Goal: Information Seeking & Learning: Find specific fact

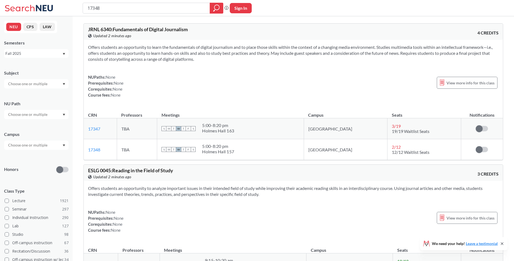
drag, startPoint x: 68, startPoint y: 2, endPoint x: 47, endPoint y: 1, distance: 20.9
click at [45, 1] on div "17348 Phrase search guarantees the exact search appears in the results. Ex. If …" at bounding box center [257, 8] width 514 height 16
type input "14558"
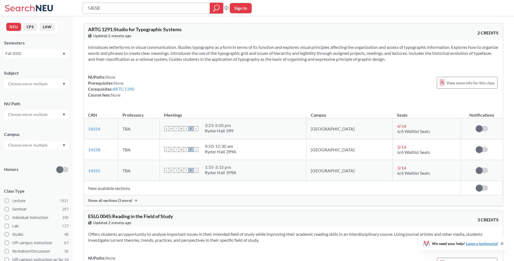
click at [137, 4] on input "14558" at bounding box center [146, 8] width 119 height 9
drag, startPoint x: 142, startPoint y: 5, endPoint x: 30, endPoint y: 13, distance: 112.2
click at [25, 14] on div "14558 Phrase search guarantees the exact search appears in the results. Ex. If …" at bounding box center [257, 8] width 514 height 16
paste input "3851"
type input "13851"
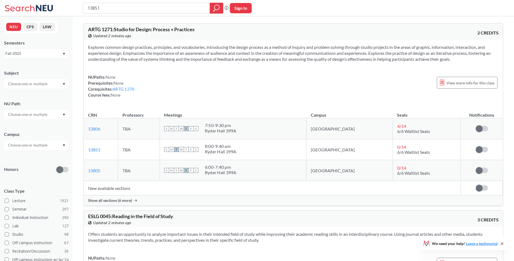
click at [101, 202] on span "Show all sections (6 more)" at bounding box center [110, 200] width 44 height 5
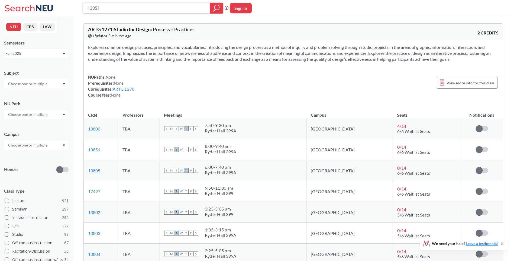
click at [154, 8] on input "13851" at bounding box center [146, 8] width 119 height 9
click at [45, 10] on div "13851 Phrase search guarantees the exact search appears in the results. Ex. If …" at bounding box center [257, 8] width 514 height 16
paste input "2"
type input "13852"
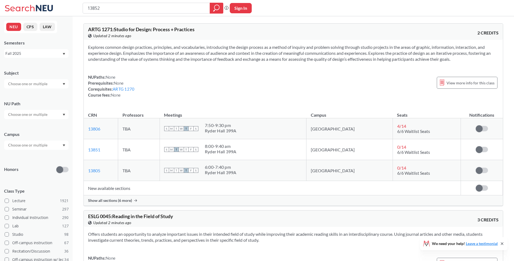
click at [97, 203] on div "Show all sections (6 more)" at bounding box center [293, 200] width 419 height 10
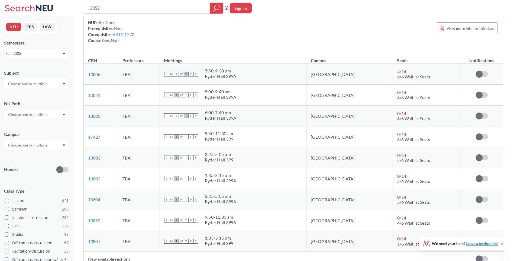
scroll to position [54, 0]
click at [145, 9] on input "13852" at bounding box center [146, 8] width 119 height 9
drag, startPoint x: 145, startPoint y: 9, endPoint x: 41, endPoint y: 4, distance: 104.0
click at [41, 4] on div "13852 Phrase search guarantees the exact search appears in the results. Ex. If …" at bounding box center [257, 8] width 514 height 16
paste input "13"
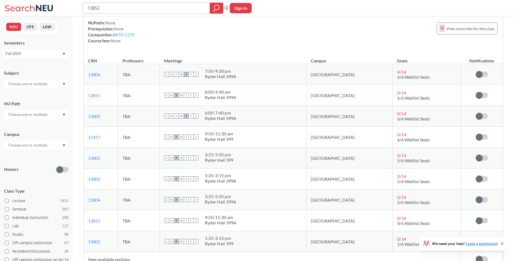
type input "11352"
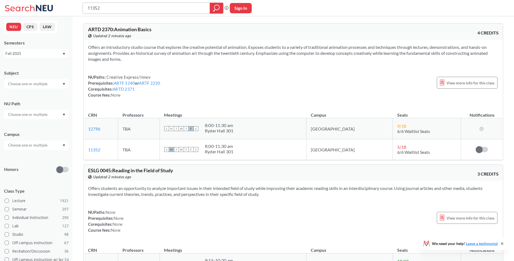
click at [132, 4] on input "11352" at bounding box center [146, 8] width 119 height 9
drag, startPoint x: 131, startPoint y: 7, endPoint x: 73, endPoint y: 11, distance: 58.1
click at [73, 11] on div "11352 Phrase search guarantees the exact search appears in the results. Ex. If …" at bounding box center [257, 8] width 514 height 16
paste input "3214"
type input "13214"
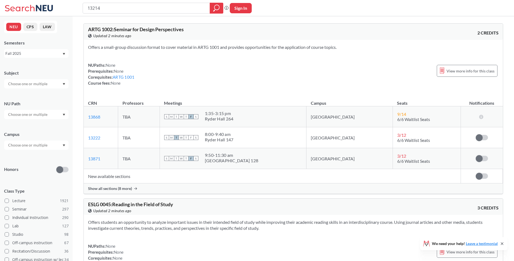
click at [121, 192] on div "Show all sections (8 more)" at bounding box center [293, 188] width 419 height 10
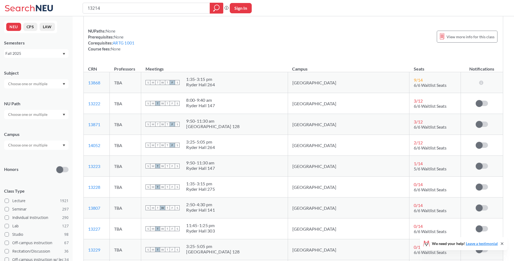
scroll to position [163, 0]
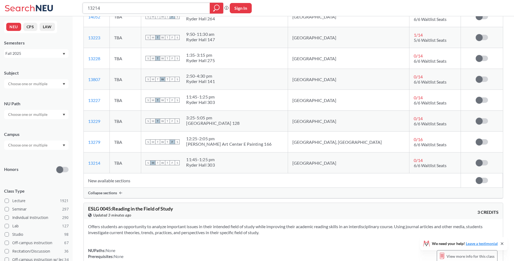
click at [145, 9] on input "13214" at bounding box center [146, 8] width 119 height 9
drag, startPoint x: 144, startPoint y: 9, endPoint x: 47, endPoint y: 4, distance: 97.4
click at [45, 5] on div "13214 Phrase search guarantees the exact search appears in the results. Ex. If …" at bounding box center [257, 8] width 514 height 16
paste input "504"
type input "15044"
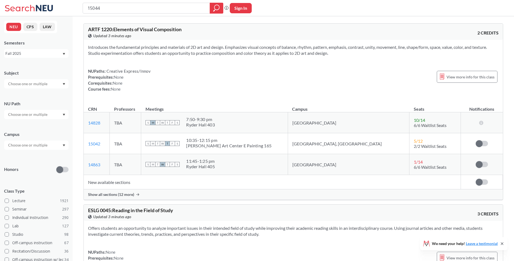
click at [112, 190] on div "Show all sections (12 more)" at bounding box center [293, 194] width 419 height 10
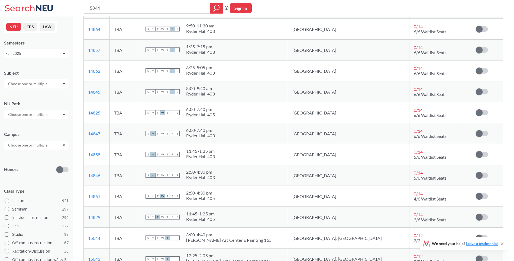
scroll to position [217, 0]
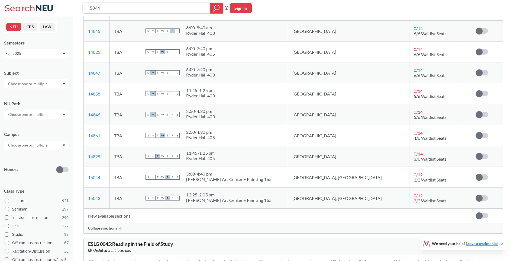
click at [149, 7] on input "15044" at bounding box center [146, 8] width 119 height 9
drag, startPoint x: 114, startPoint y: 7, endPoint x: 19, endPoint y: 9, distance: 94.9
click at [12, 9] on div "15044 Phrase search guarantees the exact search appears in the results. Ex. If …" at bounding box center [257, 8] width 514 height 16
paste input "20318"
type input "20318"
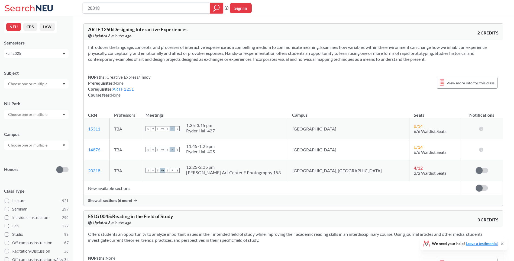
click at [129, 9] on input "20318" at bounding box center [146, 8] width 119 height 9
drag, startPoint x: 122, startPoint y: 8, endPoint x: 43, endPoint y: 14, distance: 78.5
click at [43, 14] on div "20318 Phrase search guarantees the exact search appears in the results. Ex. If …" at bounding box center [257, 8] width 514 height 16
paste input "1406"
type input "21406"
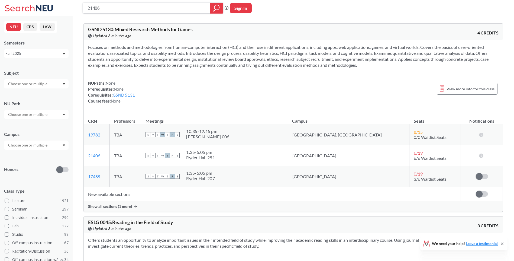
click at [117, 11] on input "21406" at bounding box center [146, 8] width 119 height 9
drag, startPoint x: 129, startPoint y: 9, endPoint x: 56, endPoint y: 7, distance: 73.5
click at [56, 7] on div "21406 Phrase search guarantees the exact search appears in the results. Ex. If …" at bounding box center [257, 8] width 514 height 16
paste input "11484"
type input "11484"
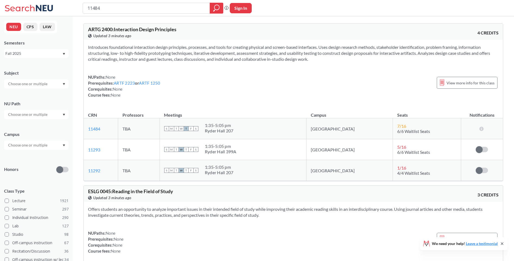
drag, startPoint x: 144, startPoint y: 13, endPoint x: 152, endPoint y: 8, distance: 9.3
click at [145, 13] on div "11484" at bounding box center [153, 8] width 141 height 11
drag, startPoint x: 155, startPoint y: 7, endPoint x: 55, endPoint y: 8, distance: 100.3
click at [55, 8] on div "11484 Phrase search guarantees the exact search appears in the results. Ex. If …" at bounding box center [257, 8] width 514 height 16
paste input "9626"
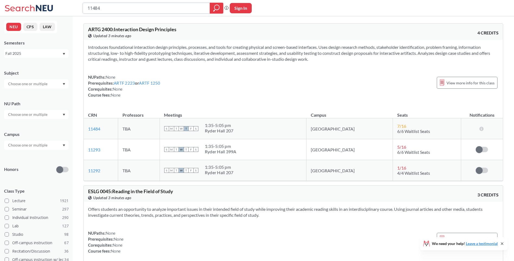
type input "19626"
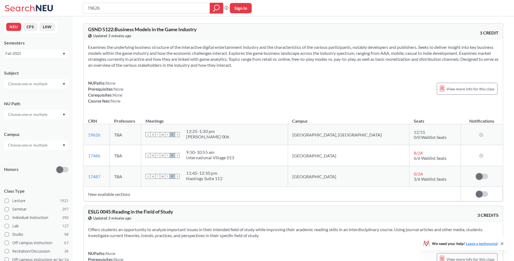
click at [216, 65] on section "Examines the underlying business structure of the interactive digital entertain…" at bounding box center [293, 56] width 411 height 24
drag, startPoint x: 206, startPoint y: 30, endPoint x: 95, endPoint y: 35, distance: 111.0
click at [95, 35] on div "GSND 5122 : Business Models in the Game Industry View this course on Banner. Up…" at bounding box center [191, 33] width 206 height 12
click at [141, 7] on input "19626" at bounding box center [146, 8] width 119 height 9
drag, startPoint x: 146, startPoint y: 8, endPoint x: 31, endPoint y: 2, distance: 114.8
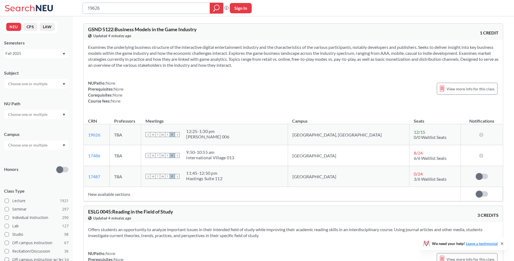
click at [25, 3] on div "19626 Phrase search guarantees the exact search appears in the results. Ex. If …" at bounding box center [257, 8] width 514 height 16
paste input "3878"
type input "13878"
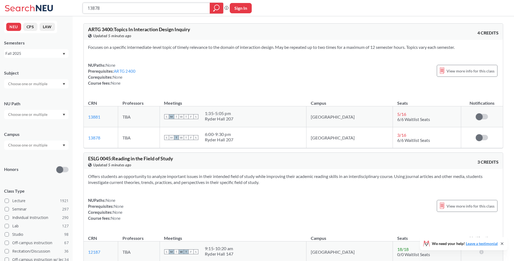
drag, startPoint x: 116, startPoint y: 5, endPoint x: 20, endPoint y: 2, distance: 96.3
click at [20, 3] on div "13878 Phrase search guarantees the exact search appears in the results. Ex. If …" at bounding box center [257, 8] width 514 height 16
paste input "4"
type input "13848"
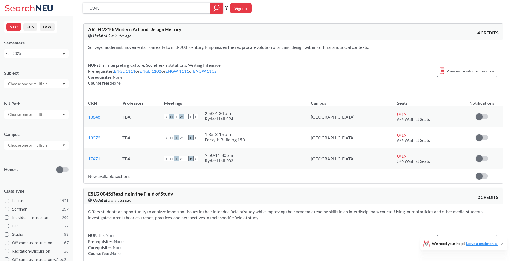
click at [147, 12] on input "13848" at bounding box center [146, 8] width 119 height 9
drag, startPoint x: 149, startPoint y: 10, endPoint x: 41, endPoint y: 5, distance: 108.3
click at [38, 6] on div "13848 Phrase search guarantees the exact search appears in the results. Ex. If …" at bounding box center [257, 8] width 514 height 16
paste input "7442"
type input "17442"
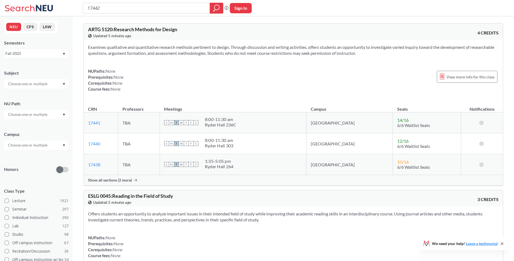
click at [109, 179] on span "Show all sections (2 more)" at bounding box center [110, 180] width 44 height 5
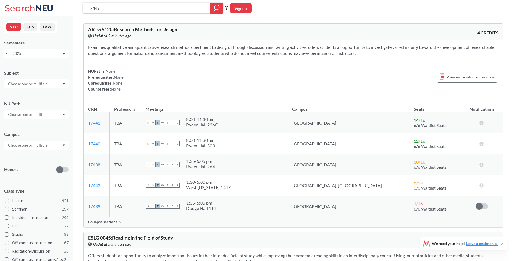
click at [134, 4] on input "17442" at bounding box center [146, 8] width 119 height 9
drag, startPoint x: 150, startPoint y: 12, endPoint x: 13, endPoint y: -2, distance: 137.6
click at [13, 0] on html "17442 Phrase search guarantees the exact search appears in the results. Ex. If …" at bounding box center [257, 130] width 514 height 261
paste input "9740"
type input "19740"
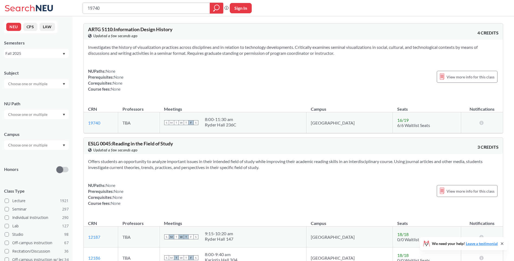
drag, startPoint x: 153, startPoint y: 12, endPoint x: 85, endPoint y: 10, distance: 68.1
click at [73, 10] on div "19740 Phrase search guarantees the exact search appears in the results. Ex. If …" at bounding box center [257, 8] width 514 height 16
paste input "2883"
type input "12883"
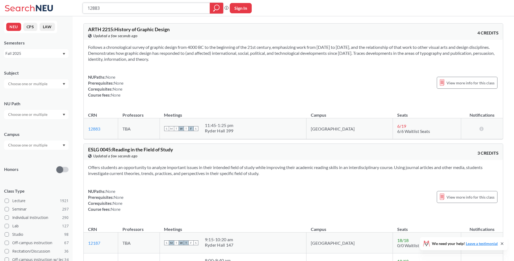
click at [133, 8] on input "12883" at bounding box center [146, 8] width 119 height 9
drag, startPoint x: 108, startPoint y: 6, endPoint x: 32, endPoint y: 6, distance: 76.5
click at [30, 8] on div "12883 Phrase search guarantees the exact search appears in the results. Ex. If …" at bounding box center [257, 8] width 514 height 16
paste input "4571"
type input "14571"
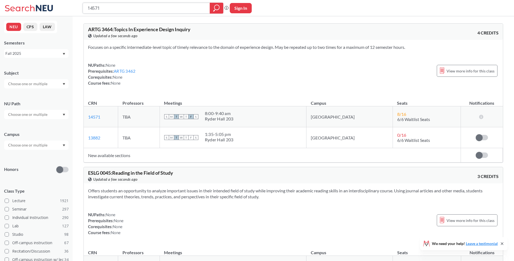
drag, startPoint x: 140, startPoint y: 5, endPoint x: 154, endPoint y: 12, distance: 16.1
click at [140, 5] on input "14571" at bounding box center [146, 8] width 119 height 9
drag, startPoint x: 154, startPoint y: 12, endPoint x: 14, endPoint y: 15, distance: 139.9
click at [14, 15] on div "14571 Phrase search guarantees the exact search appears in the results. Ex. If …" at bounding box center [257, 8] width 514 height 16
paste input "7449"
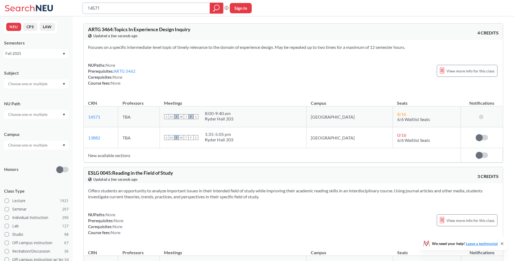
type input "17449"
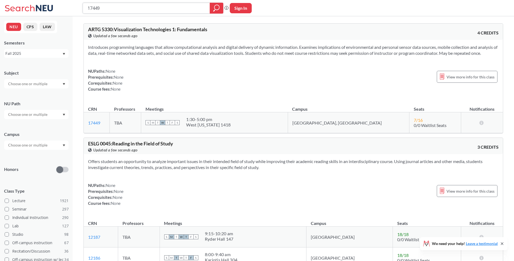
drag, startPoint x: 146, startPoint y: 10, endPoint x: 43, endPoint y: 8, distance: 102.2
click at [43, 8] on div "17449 Phrase search guarantees the exact search appears in the results. Ex. If …" at bounding box center [257, 8] width 514 height 16
paste input "27"
type input "17427"
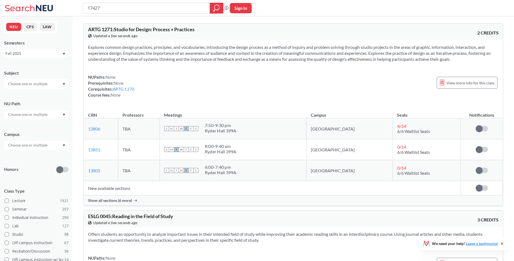
click at [116, 196] on div "Show all sections (6 more)" at bounding box center [293, 200] width 419 height 10
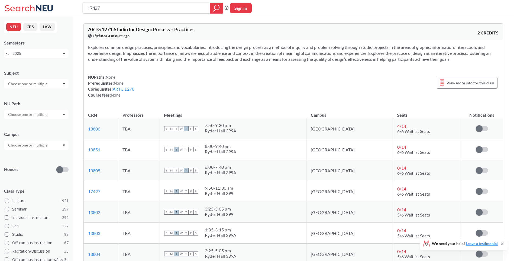
click at [133, 4] on input "17427" at bounding box center [146, 8] width 119 height 9
drag, startPoint x: 112, startPoint y: 8, endPoint x: 0, endPoint y: 1, distance: 112.4
click at [0, 3] on html "17427 Phrase search guarantees the exact search appears in the results. Ex. If …" at bounding box center [257, 130] width 514 height 261
paste input "3803"
type input "13803"
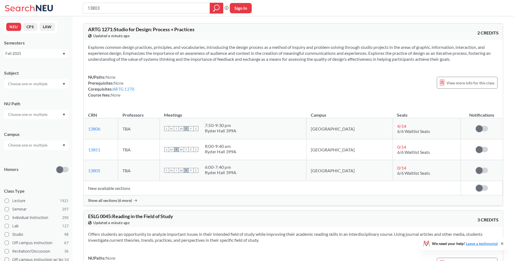
click at [99, 205] on div "Show all sections (6 more)" at bounding box center [293, 200] width 419 height 10
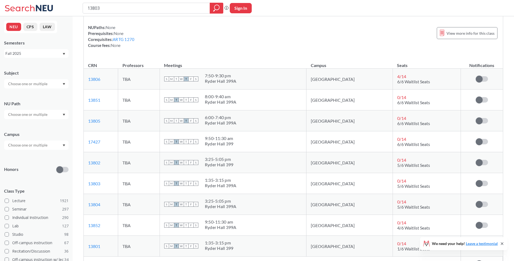
scroll to position [54, 0]
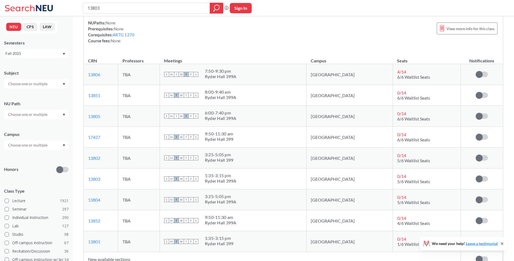
click at [137, 15] on div "13803 Phrase search guarantees the exact search appears in the results. Ex. If …" at bounding box center [257, 8] width 514 height 16
click at [147, 8] on input "13803" at bounding box center [146, 8] width 119 height 9
drag, startPoint x: 136, startPoint y: 8, endPoint x: 15, endPoint y: -2, distance: 120.8
click at [15, 0] on html "13803 Phrase search guarantees the exact search appears in the results. Ex. If …" at bounding box center [257, 76] width 514 height 261
paste input "194"
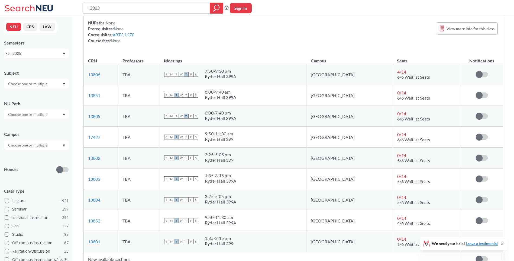
type input "13194"
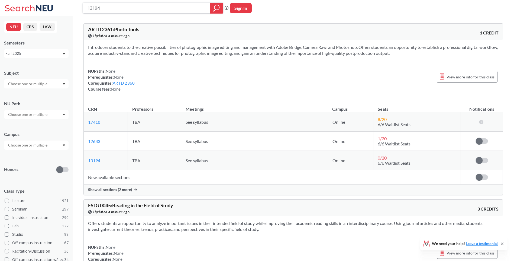
click at [145, 8] on input "13194" at bounding box center [146, 8] width 119 height 9
drag, startPoint x: 145, startPoint y: 8, endPoint x: 60, endPoint y: 4, distance: 84.7
click at [60, 4] on div "13194 Phrase search guarantees the exact search appears in the results. Ex. If …" at bounding box center [257, 8] width 514 height 16
paste input "7418"
type input "17418"
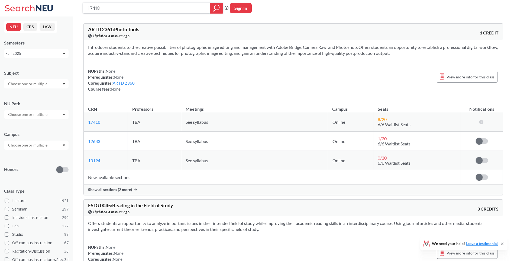
click at [153, 12] on input "17418" at bounding box center [146, 8] width 119 height 9
drag, startPoint x: 147, startPoint y: 10, endPoint x: 40, endPoint y: 4, distance: 107.3
click at [40, 4] on div "17418 Phrase search guarantees the exact search appears in the results. Ex. If …" at bounding box center [257, 8] width 514 height 16
paste input "20317"
type input "20317"
